Goal: Use online tool/utility: Utilize a website feature to perform a specific function

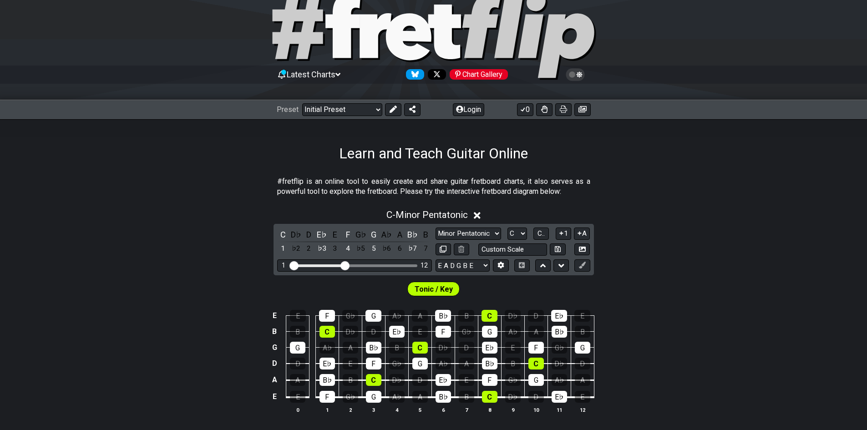
scroll to position [46, 0]
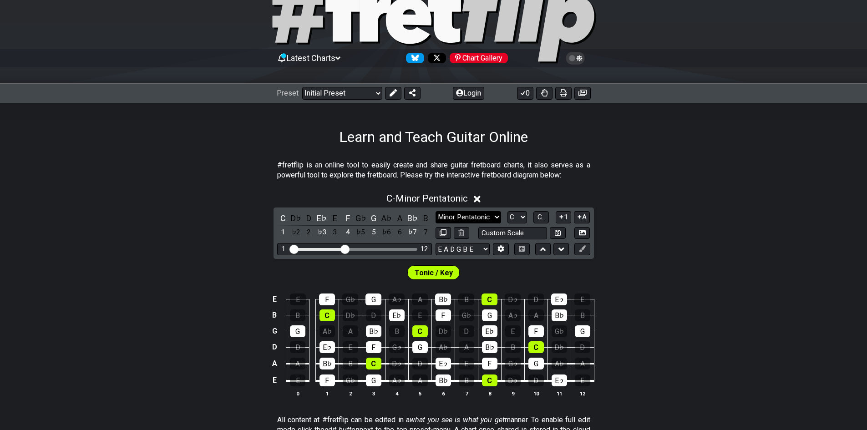
click at [493, 218] on select "Minor Pentatonic Click to edit Minor Pentatonic Major Pentatonic Minor Blues Ma…" at bounding box center [468, 217] width 66 height 12
select select "Major Pentatonic"
click at [435, 211] on select "Minor Pentatonic Click to edit Minor Pentatonic Major Pentatonic Minor Blues Ma…" at bounding box center [468, 217] width 66 height 12
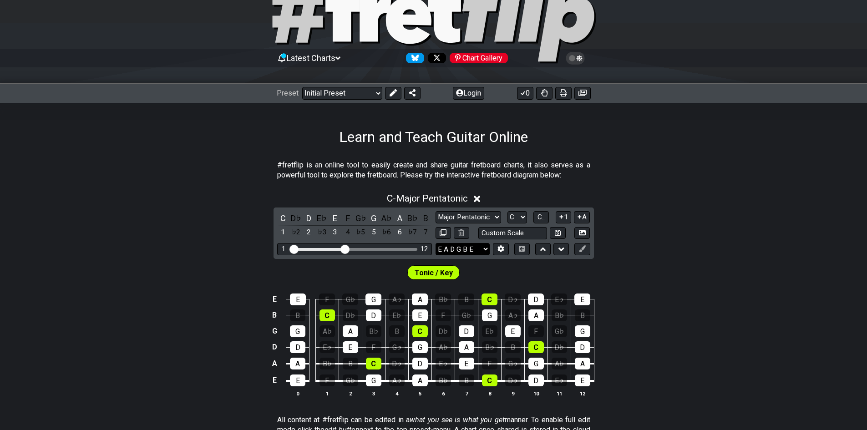
click at [480, 253] on select "E A D G B E E A D G B E E A D G B E B E A D F♯ B A D G C E A D A D G B E E♭ A♭ …" at bounding box center [462, 249] width 54 height 12
select select "E A D G C F"
click at [435, 243] on select "E A D G B E E A D G B E E A D G B E B E A D F♯ B A D G C E A D A D G B E E♭ A♭ …" at bounding box center [462, 249] width 54 height 12
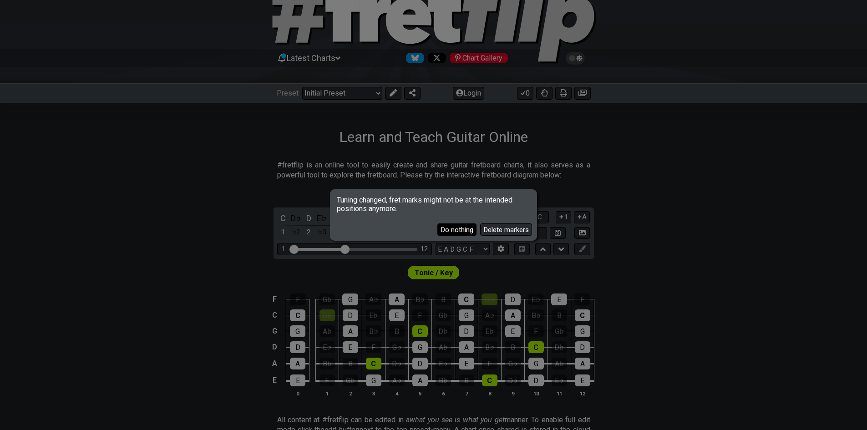
click at [465, 230] on button "Do nothing" at bounding box center [456, 229] width 39 height 12
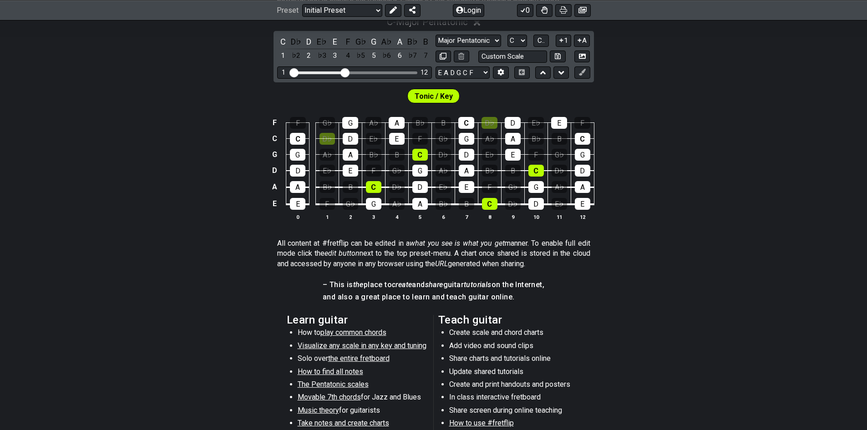
scroll to position [228, 0]
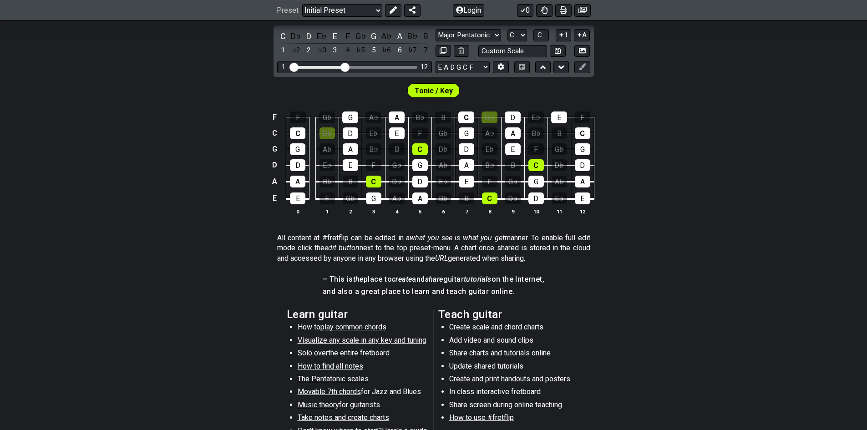
click at [402, 342] on span "Visualize any scale in any key and tuning" at bounding box center [362, 340] width 129 height 9
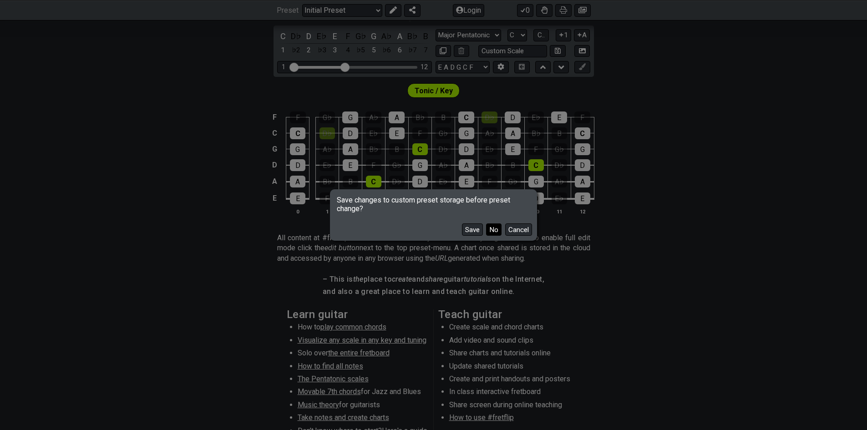
click at [493, 233] on button "No" at bounding box center [493, 229] width 15 height 12
select select "/guitar-scales"
select select "E A D G B E"
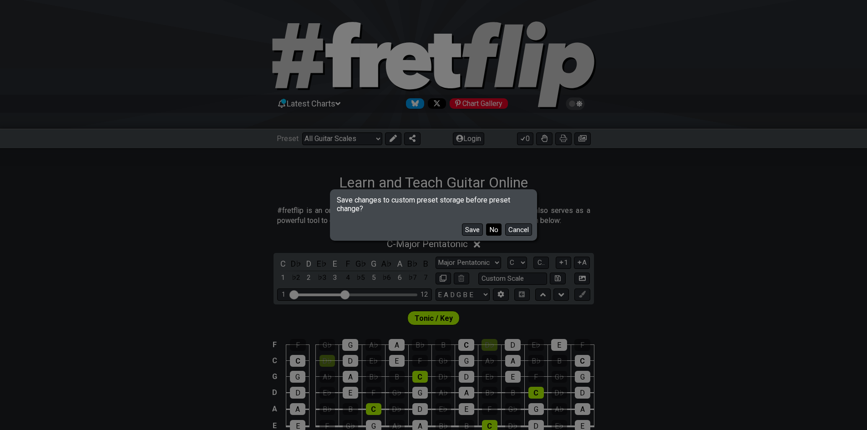
select select "Minor Pentatonic"
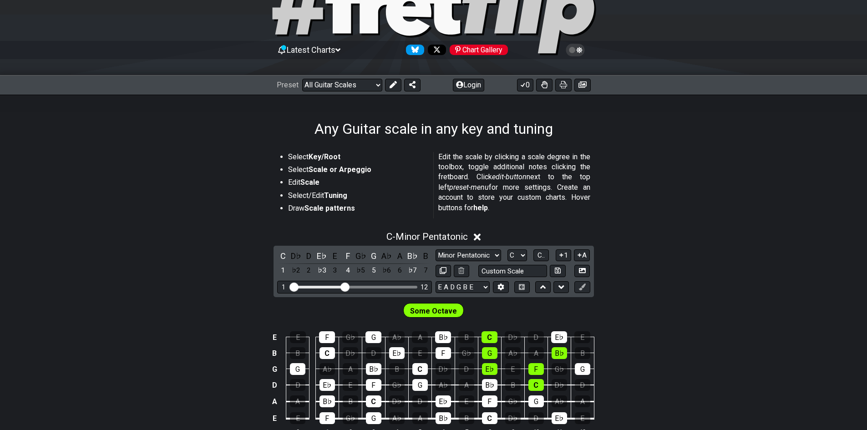
scroll to position [37, 0]
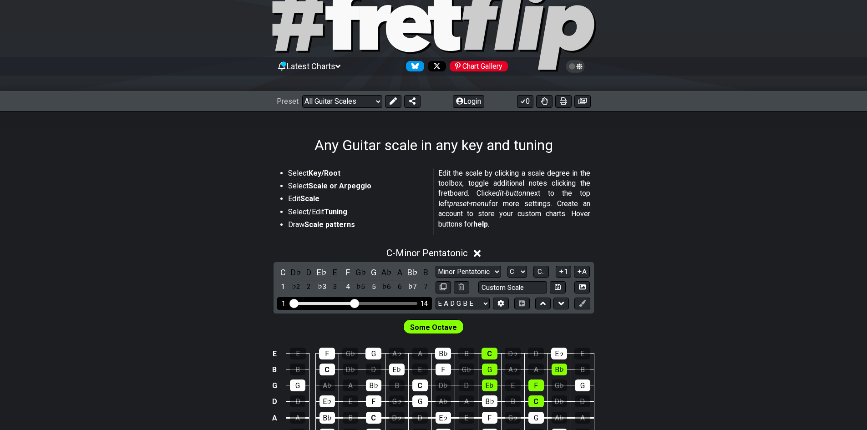
drag, startPoint x: 342, startPoint y: 306, endPoint x: 355, endPoint y: 309, distance: 13.5
click at [355, 303] on input "Visible fret range" at bounding box center [354, 303] width 129 height 0
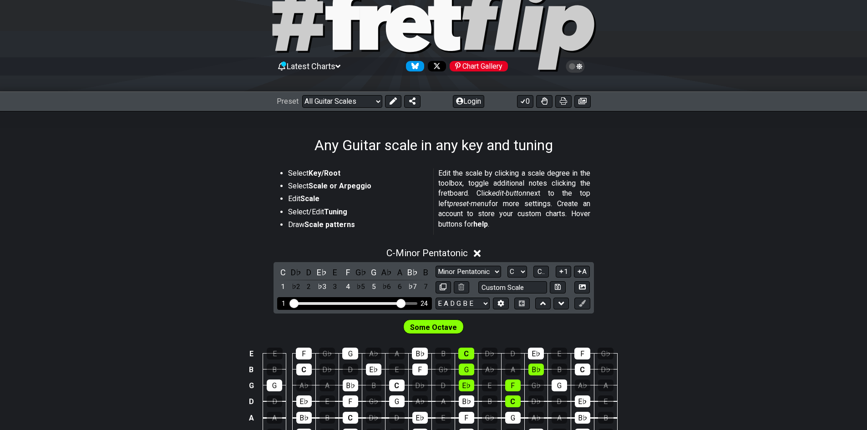
drag, startPoint x: 353, startPoint y: 305, endPoint x: 402, endPoint y: 304, distance: 49.2
click at [402, 303] on input "Visible fret range" at bounding box center [354, 303] width 129 height 0
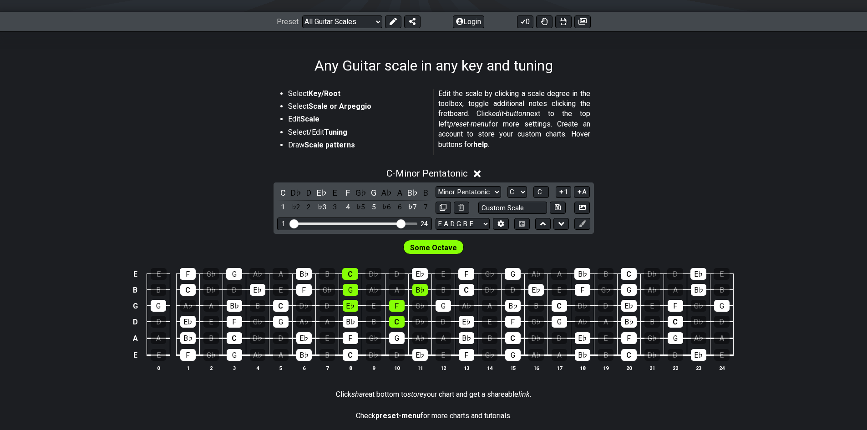
scroll to position [128, 0]
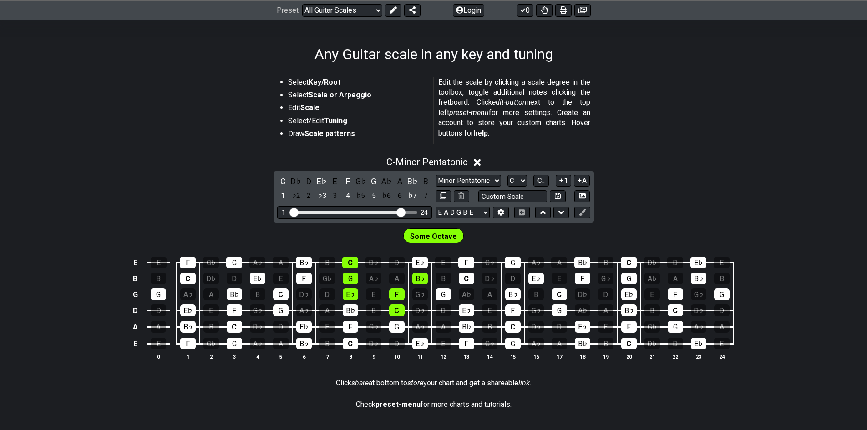
click at [439, 239] on span "Some Octave" at bounding box center [433, 236] width 47 height 13
click at [460, 214] on select "E A D G B E E A D G B E E A D G B E B E A D F♯ B A D G C E A D A D G B E E♭ A♭ …" at bounding box center [462, 213] width 54 height 12
select select "E A D G C F"
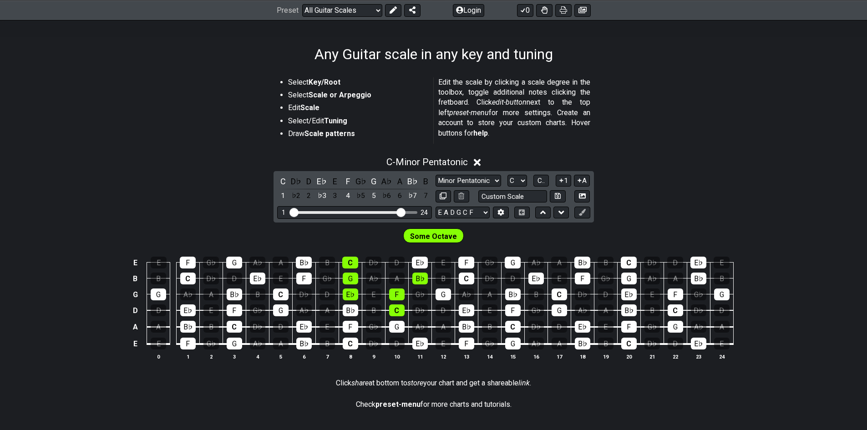
click at [435, 207] on select "E A D G B E E A D G B E E A D G B E B E A D F♯ B A D G C E A D A D G B E E♭ A♭ …" at bounding box center [462, 213] width 54 height 12
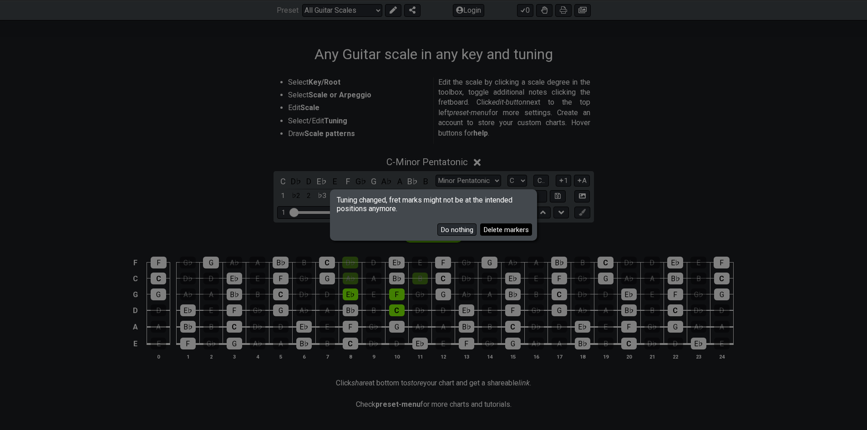
click at [498, 226] on button "Delete markers" at bounding box center [506, 229] width 52 height 12
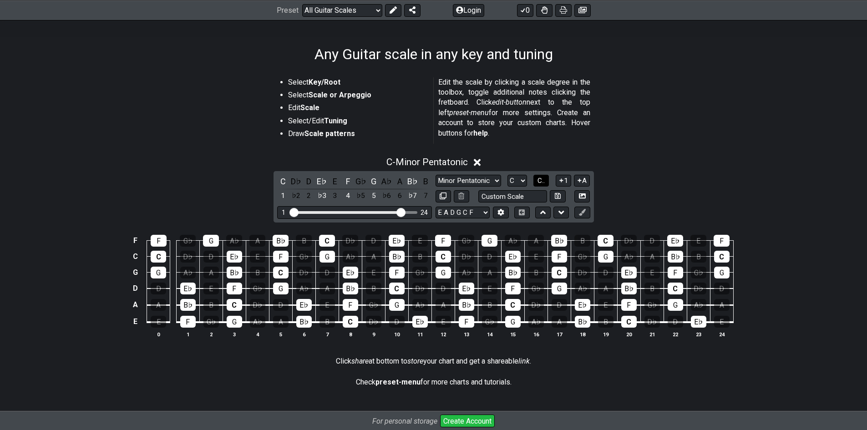
click at [537, 180] on span "C.." at bounding box center [540, 181] width 7 height 8
click at [497, 211] on icon at bounding box center [500, 212] width 7 height 7
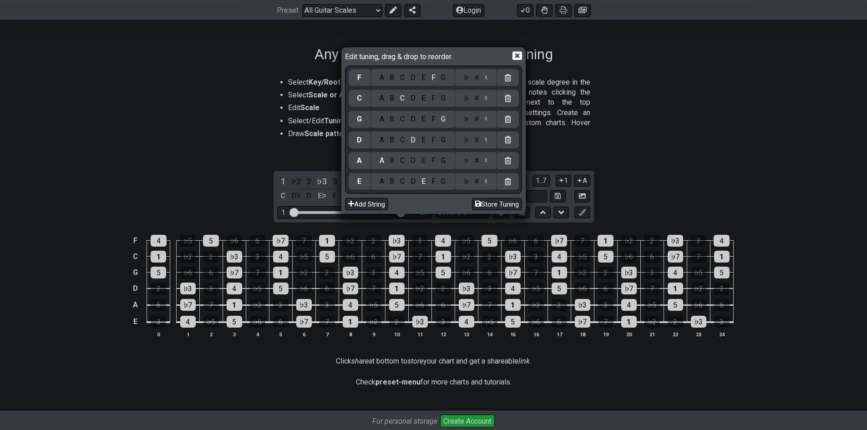
click at [624, 182] on div "Edit tuning, drag & drop to reorder. F A B C D E F G ♭ ♯ ♮ C A B C D E F G ♭ ♯ …" at bounding box center [433, 215] width 867 height 430
click at [518, 53] on icon at bounding box center [517, 56] width 10 height 9
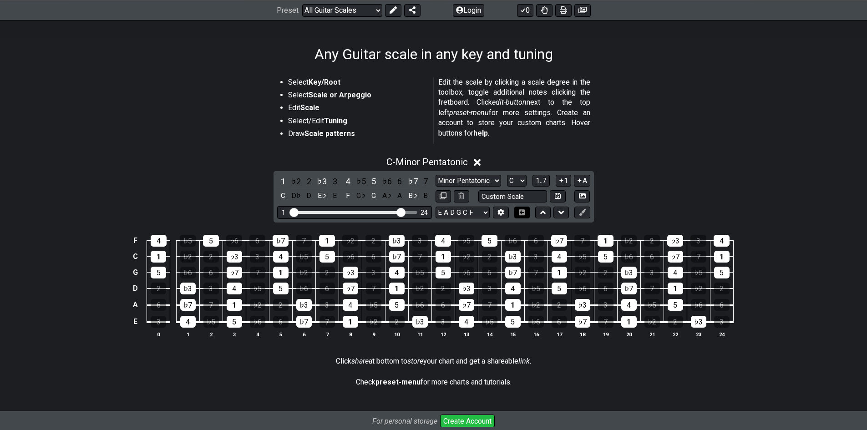
click at [521, 215] on icon at bounding box center [522, 212] width 6 height 6
click at [522, 213] on icon at bounding box center [522, 212] width 6 height 6
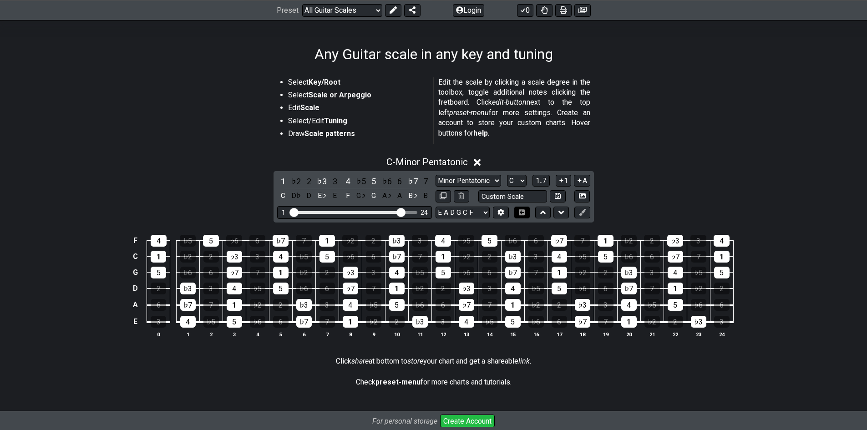
click at [522, 213] on icon at bounding box center [522, 212] width 6 height 6
click at [522, 212] on icon at bounding box center [521, 212] width 7 height 6
click at [582, 213] on icon at bounding box center [582, 212] width 7 height 7
click at [513, 305] on div "1" at bounding box center [512, 305] width 15 height 12
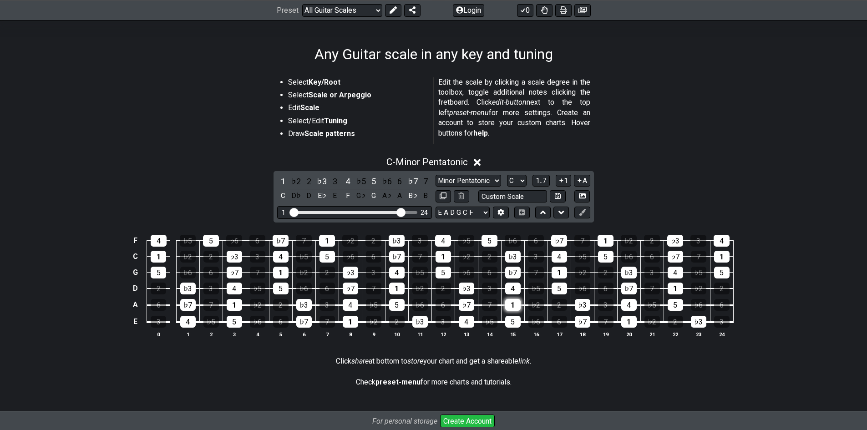
click at [514, 306] on div "1" at bounding box center [512, 305] width 15 height 12
click at [534, 308] on div "♭2" at bounding box center [535, 305] width 15 height 12
click at [561, 216] on icon at bounding box center [561, 212] width 6 height 9
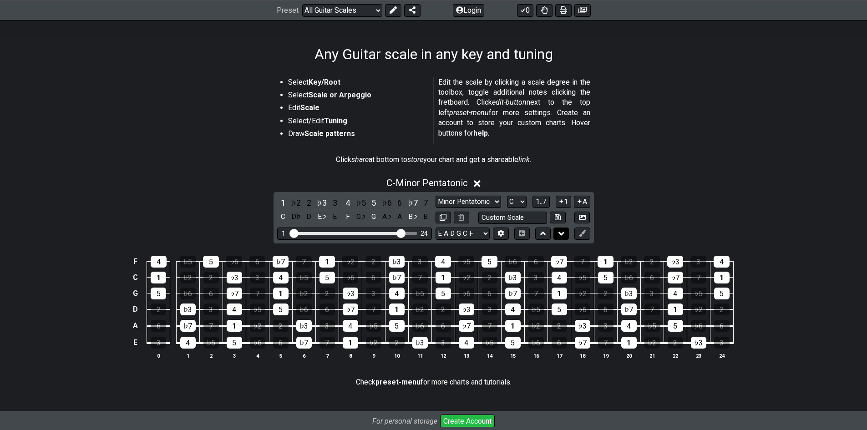
click at [559, 235] on icon at bounding box center [561, 233] width 6 height 9
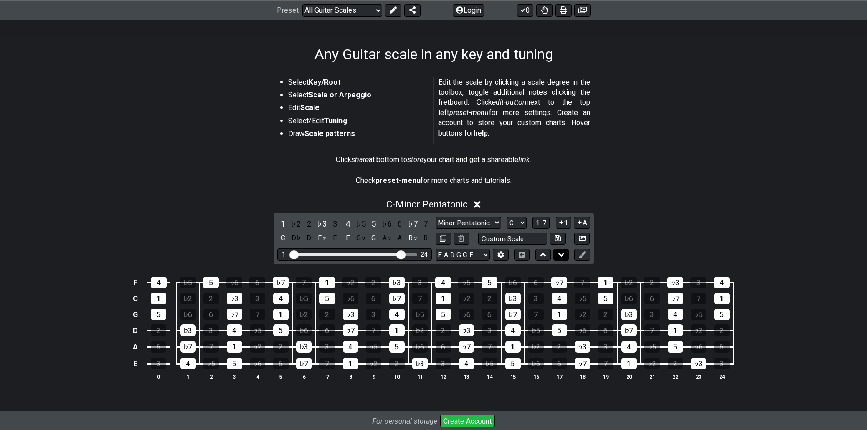
click at [561, 258] on icon at bounding box center [561, 254] width 6 height 9
click at [546, 255] on button at bounding box center [542, 255] width 15 height 12
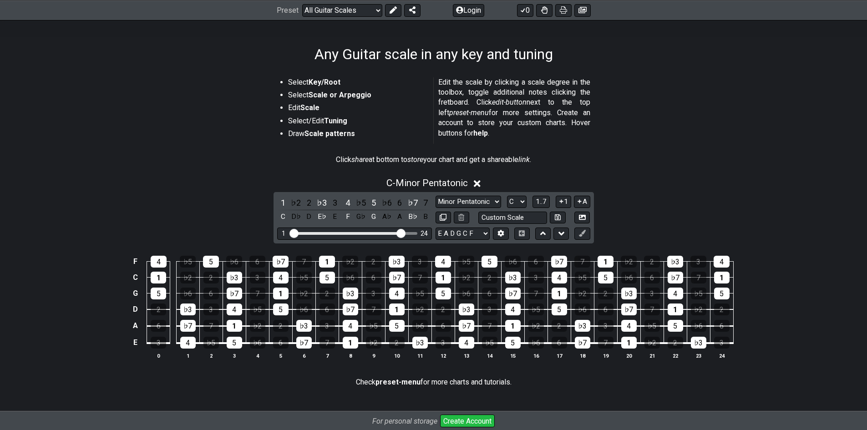
click at [545, 255] on td "6" at bounding box center [535, 254] width 23 height 16
click at [541, 236] on icon at bounding box center [543, 233] width 6 height 9
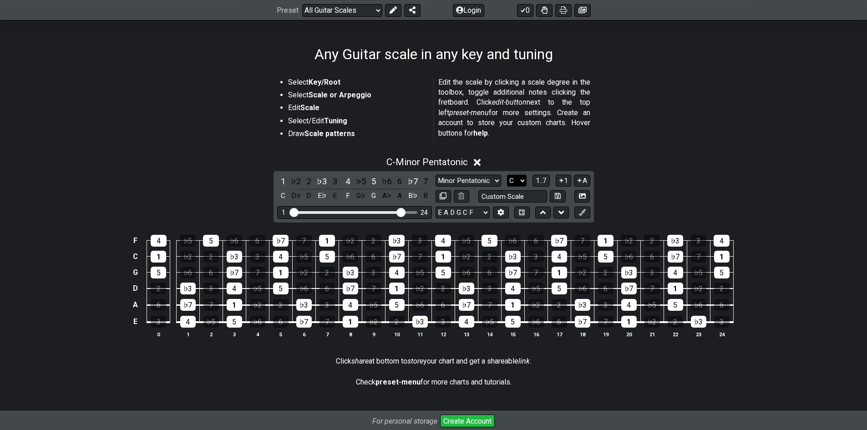
click at [520, 183] on select "A♭ A A♯ B♭ B C C♯ D♭ D D♯ E♭ E F F♯ G♭ G G♯" at bounding box center [517, 181] width 20 height 12
click at [541, 182] on span "1..7" at bounding box center [541, 181] width 11 height 8
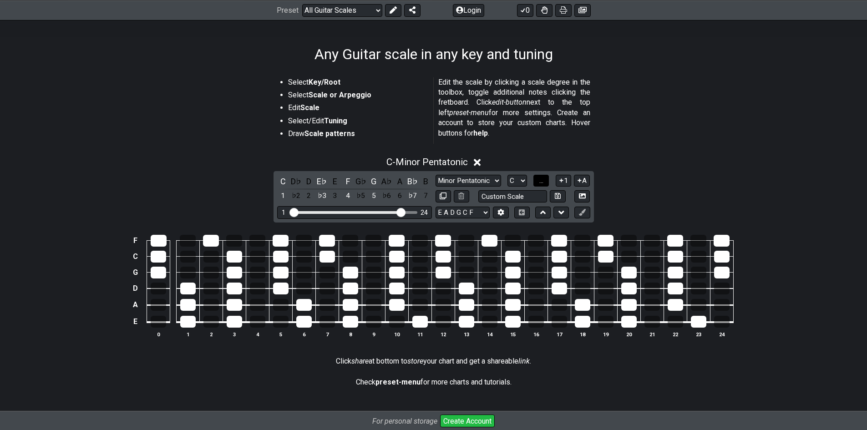
click at [541, 182] on span "..." at bounding box center [541, 181] width 4 height 8
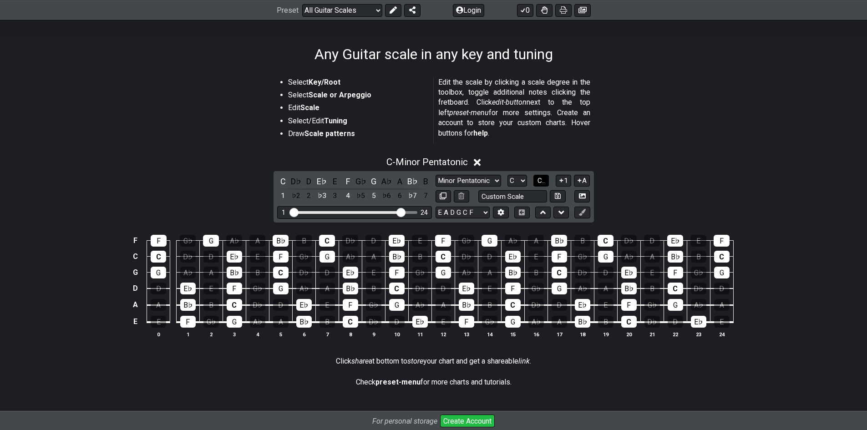
click at [541, 182] on span "C.." at bounding box center [540, 181] width 7 height 8
click at [541, 182] on span "1..7" at bounding box center [541, 181] width 11 height 8
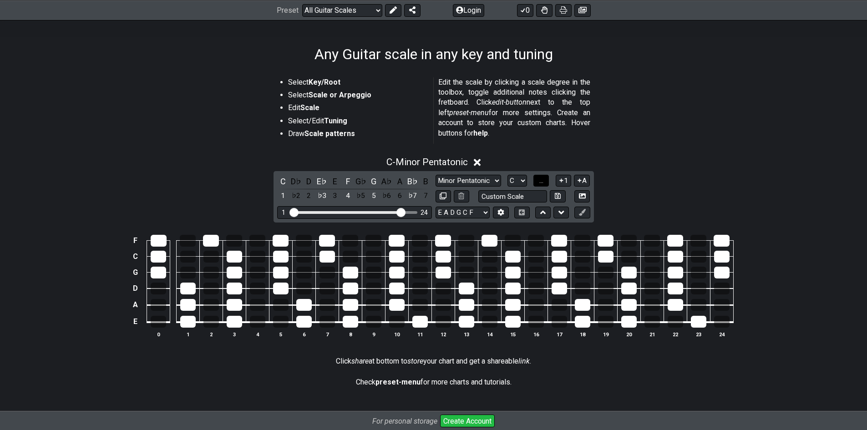
click at [541, 182] on span "..." at bounding box center [541, 181] width 4 height 8
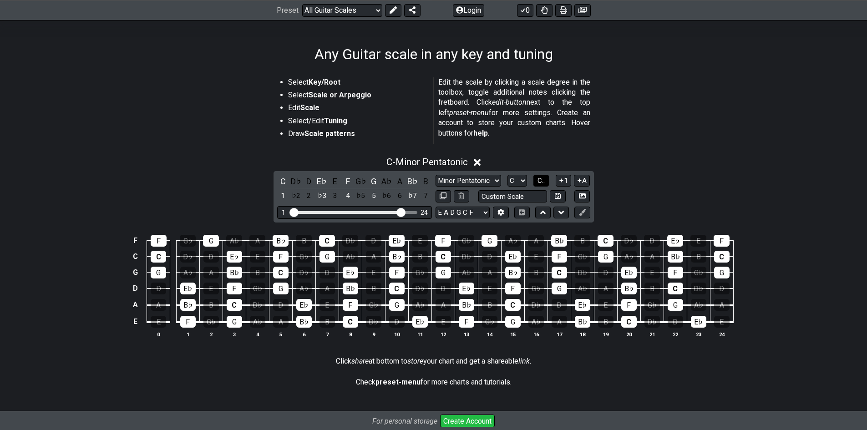
click at [541, 182] on span "C.." at bounding box center [540, 181] width 7 height 8
click at [541, 182] on span "1..7" at bounding box center [541, 181] width 11 height 8
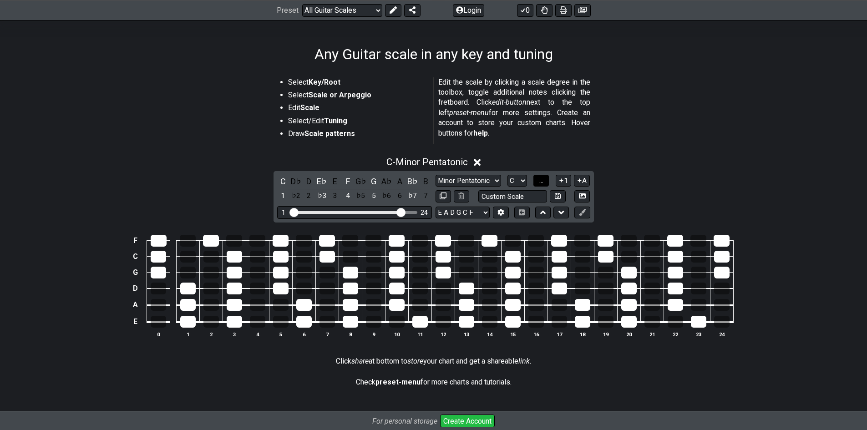
click at [541, 182] on span "..." at bounding box center [541, 181] width 4 height 8
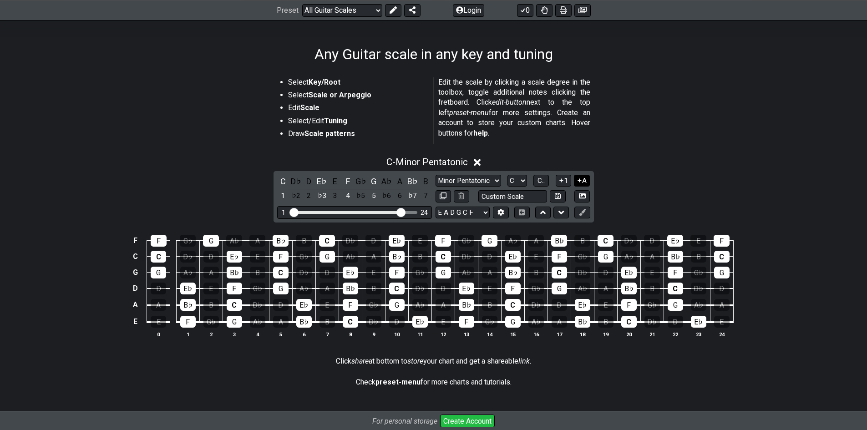
click at [579, 182] on icon at bounding box center [579, 180] width 9 height 7
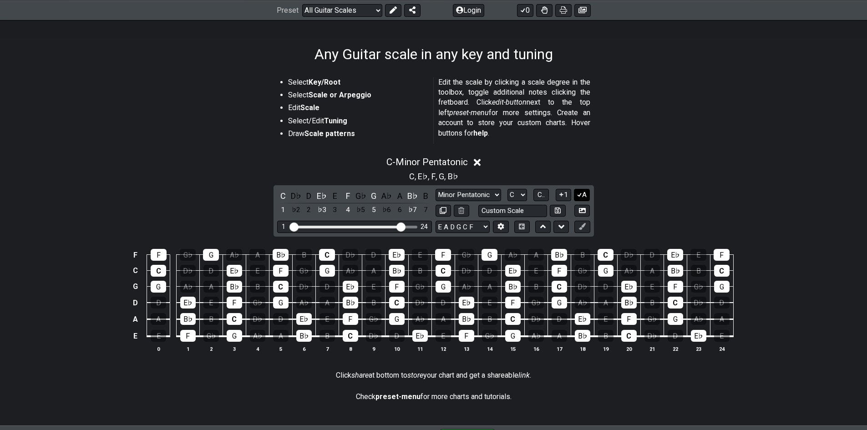
click at [581, 196] on icon at bounding box center [579, 194] width 9 height 7
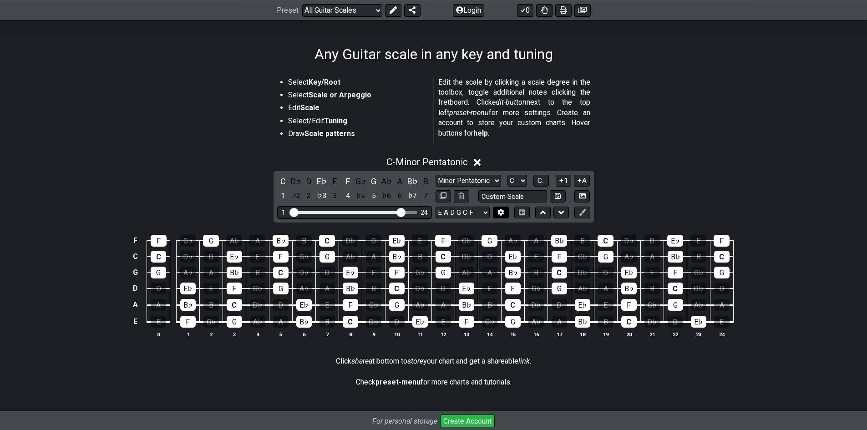
click at [499, 212] on icon at bounding box center [501, 212] width 6 height 7
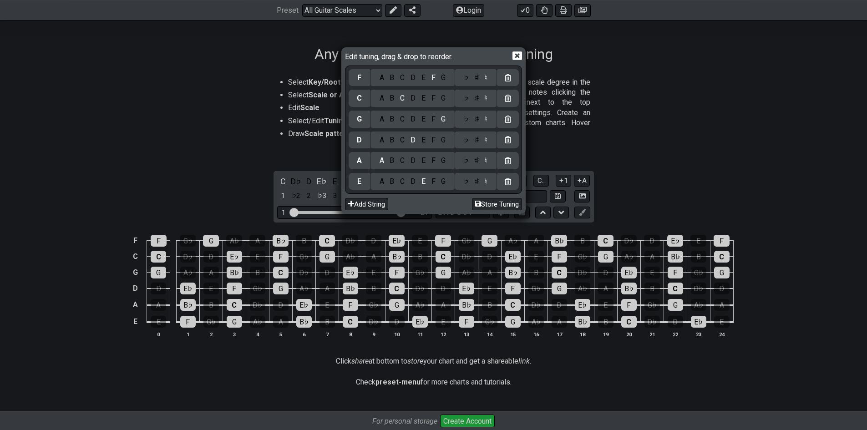
click at [433, 79] on div "F" at bounding box center [433, 78] width 10 height 10
click at [519, 53] on icon at bounding box center [517, 56] width 10 height 9
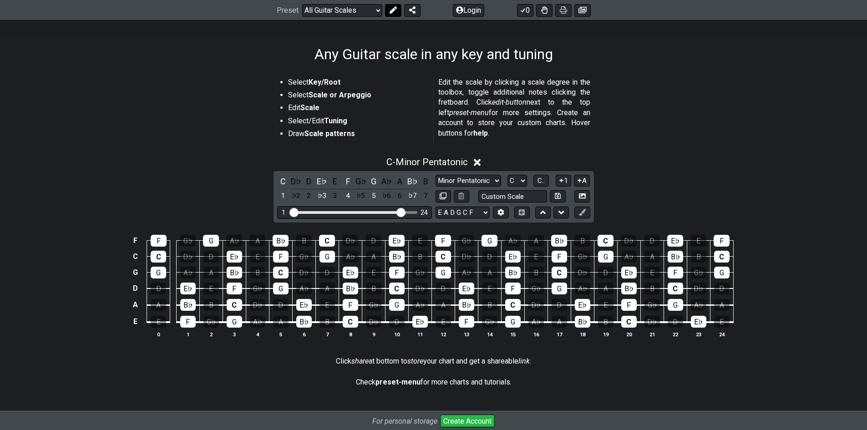
click at [395, 13] on icon at bounding box center [392, 9] width 7 height 7
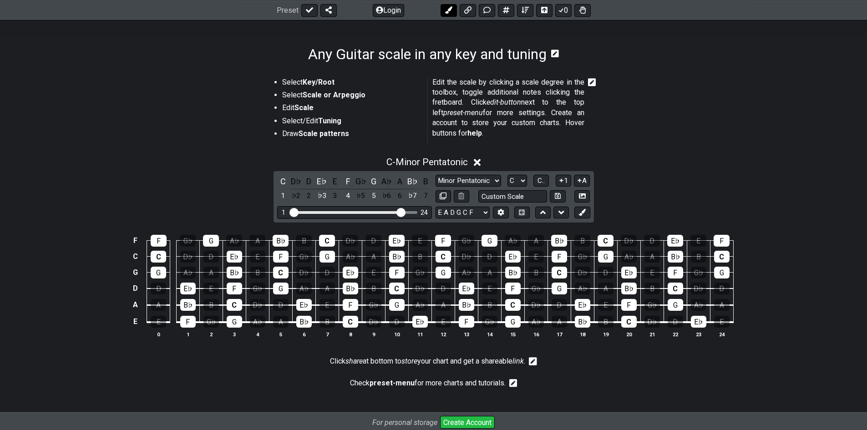
click at [446, 11] on icon at bounding box center [448, 9] width 7 height 7
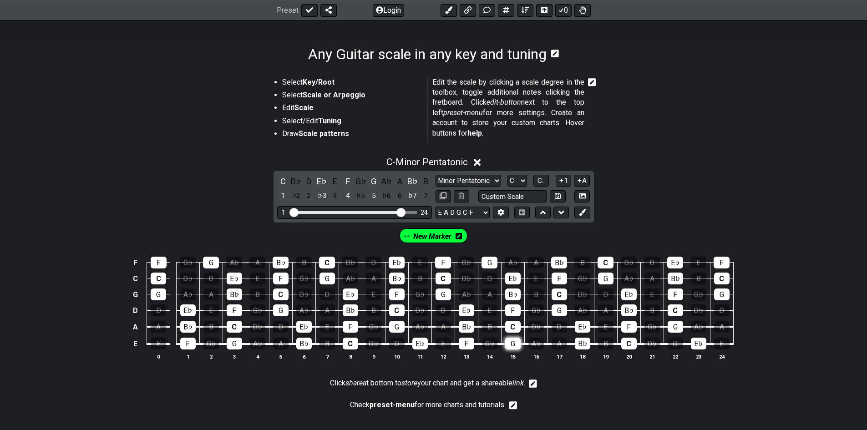
click at [515, 342] on div "G" at bounding box center [512, 344] width 15 height 12
click at [516, 344] on div "G" at bounding box center [512, 344] width 15 height 12
click at [512, 328] on div "C" at bounding box center [512, 327] width 15 height 12
click at [442, 282] on div "C" at bounding box center [442, 279] width 15 height 12
click at [525, 8] on icon at bounding box center [524, 10] width 7 height 6
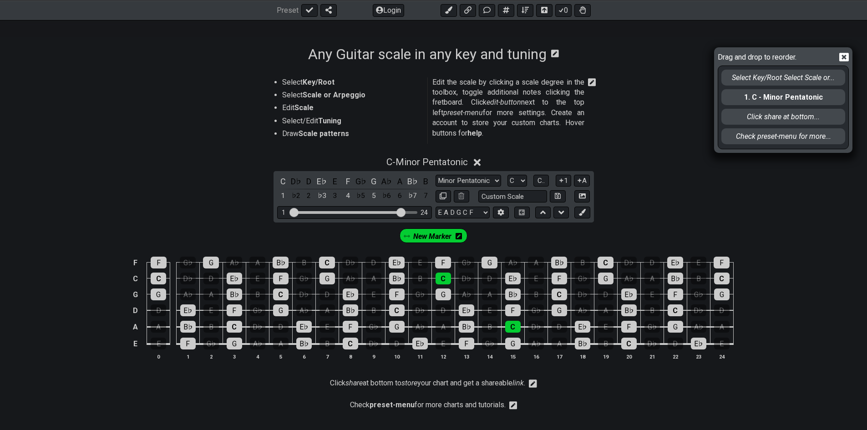
click at [843, 60] on icon at bounding box center [844, 57] width 10 height 9
